Goal: Check status

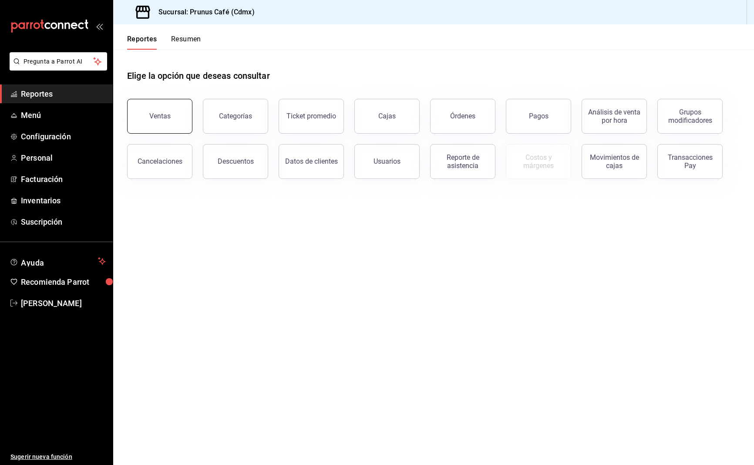
click at [148, 113] on button "Ventas" at bounding box center [159, 116] width 65 height 35
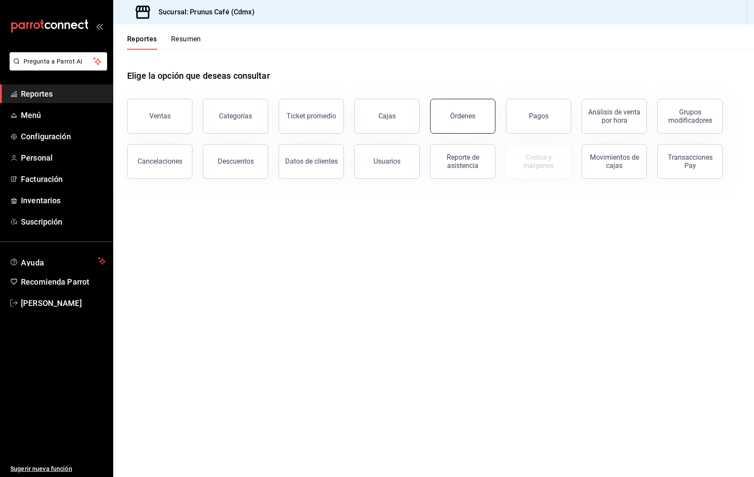
click at [456, 111] on button "Órdenes" at bounding box center [462, 116] width 65 height 35
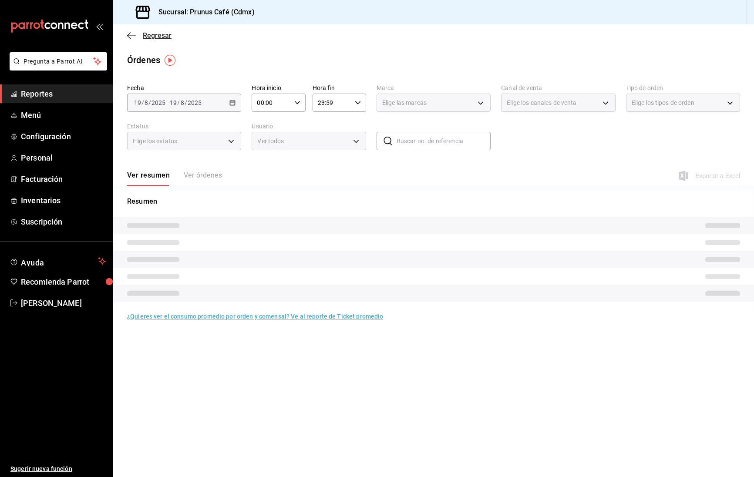
click at [131, 35] on icon "button" at bounding box center [131, 36] width 9 height 8
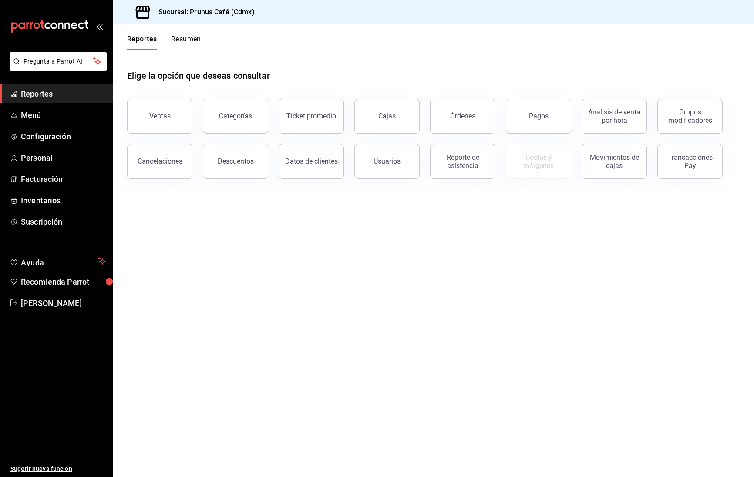
click at [178, 39] on button "Resumen" at bounding box center [186, 42] width 30 height 15
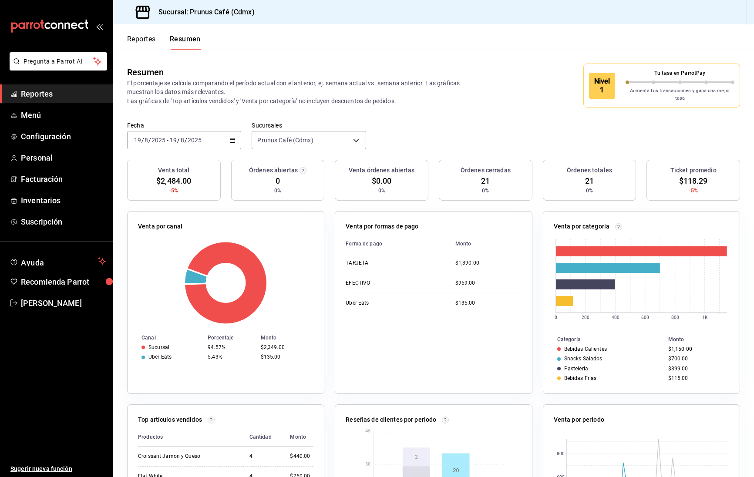
click at [182, 137] on input "8" at bounding box center [182, 140] width 4 height 7
click at [241, 136] on div "2025-08-19 19 / 8 / 2025 - 2025-08-19 19 / 8 / 2025" at bounding box center [184, 140] width 114 height 18
click at [159, 224] on span "Mes actual" at bounding box center [169, 225] width 68 height 9
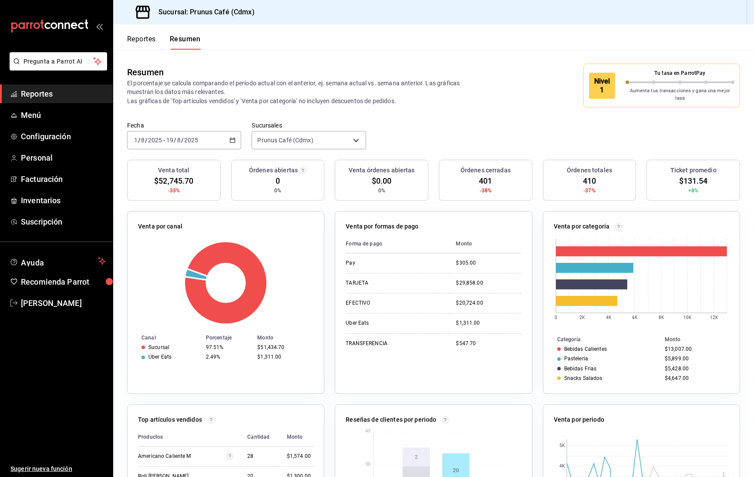
click at [206, 139] on div "2025-08-01 1 / 8 / 2025 - 2025-08-19 19 / 8 / 2025" at bounding box center [184, 140] width 114 height 18
click at [153, 163] on span "Hoy" at bounding box center [169, 166] width 68 height 9
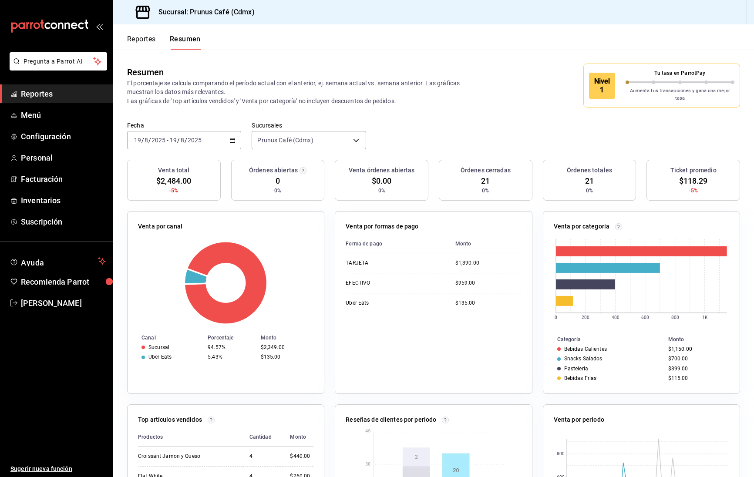
click at [235, 138] on \(Stroke\) "button" at bounding box center [232, 140] width 5 height 5
click at [169, 260] on span "Rango de fechas" at bounding box center [169, 264] width 68 height 9
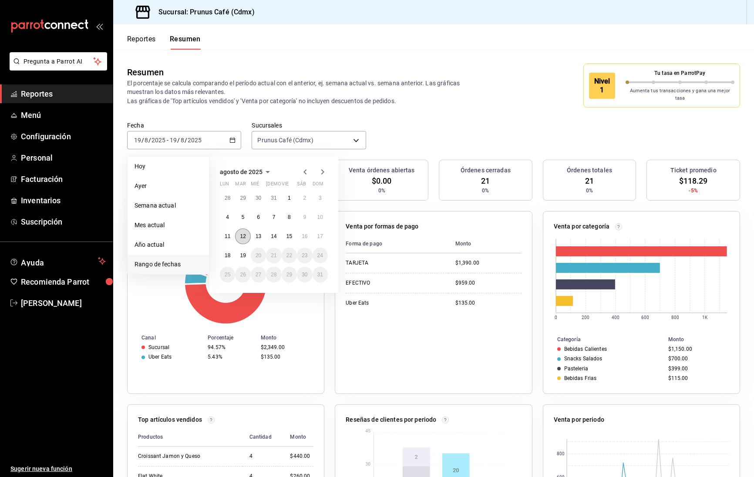
click at [238, 236] on button "12" at bounding box center [242, 237] width 15 height 16
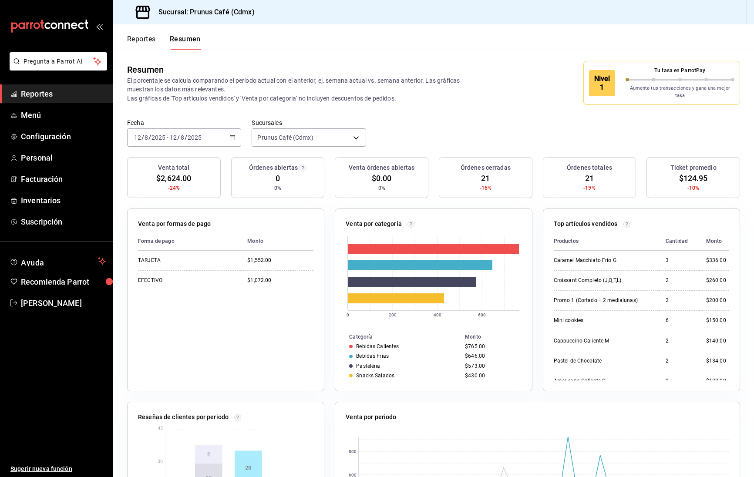
scroll to position [4, 0]
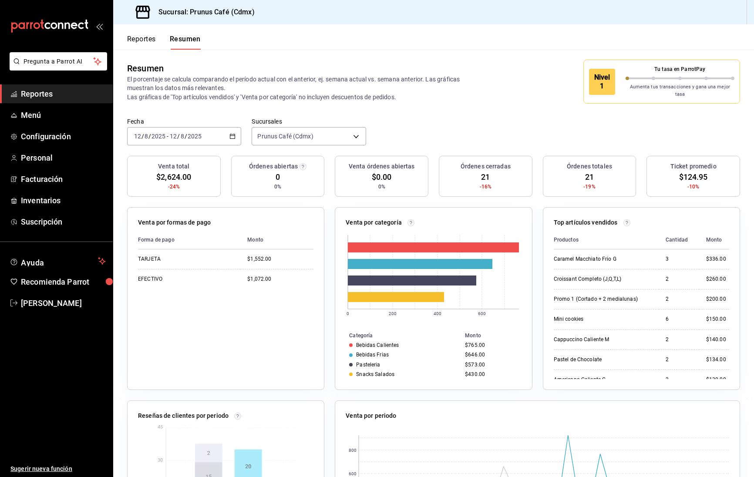
click at [218, 135] on div "2025-08-12 12 / 8 / 2025 - 2025-08-12 12 / 8 / 2025" at bounding box center [184, 136] width 114 height 18
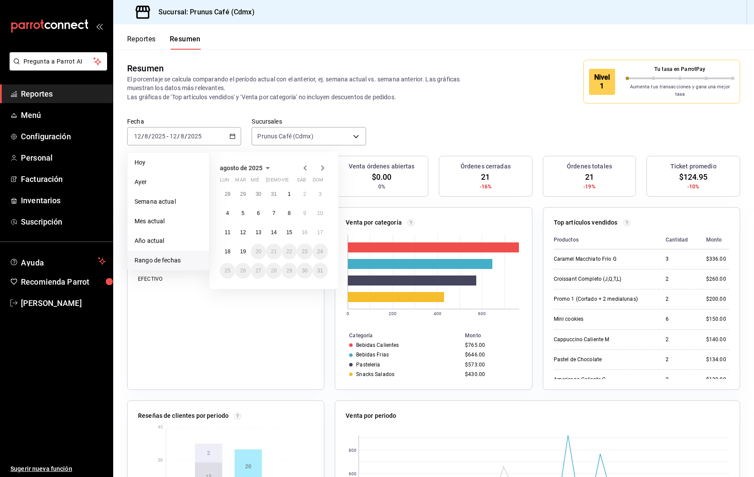
scroll to position [3, 0]
click at [226, 230] on abbr "11" at bounding box center [228, 233] width 6 height 6
